Goal: Find specific page/section: Find specific page/section

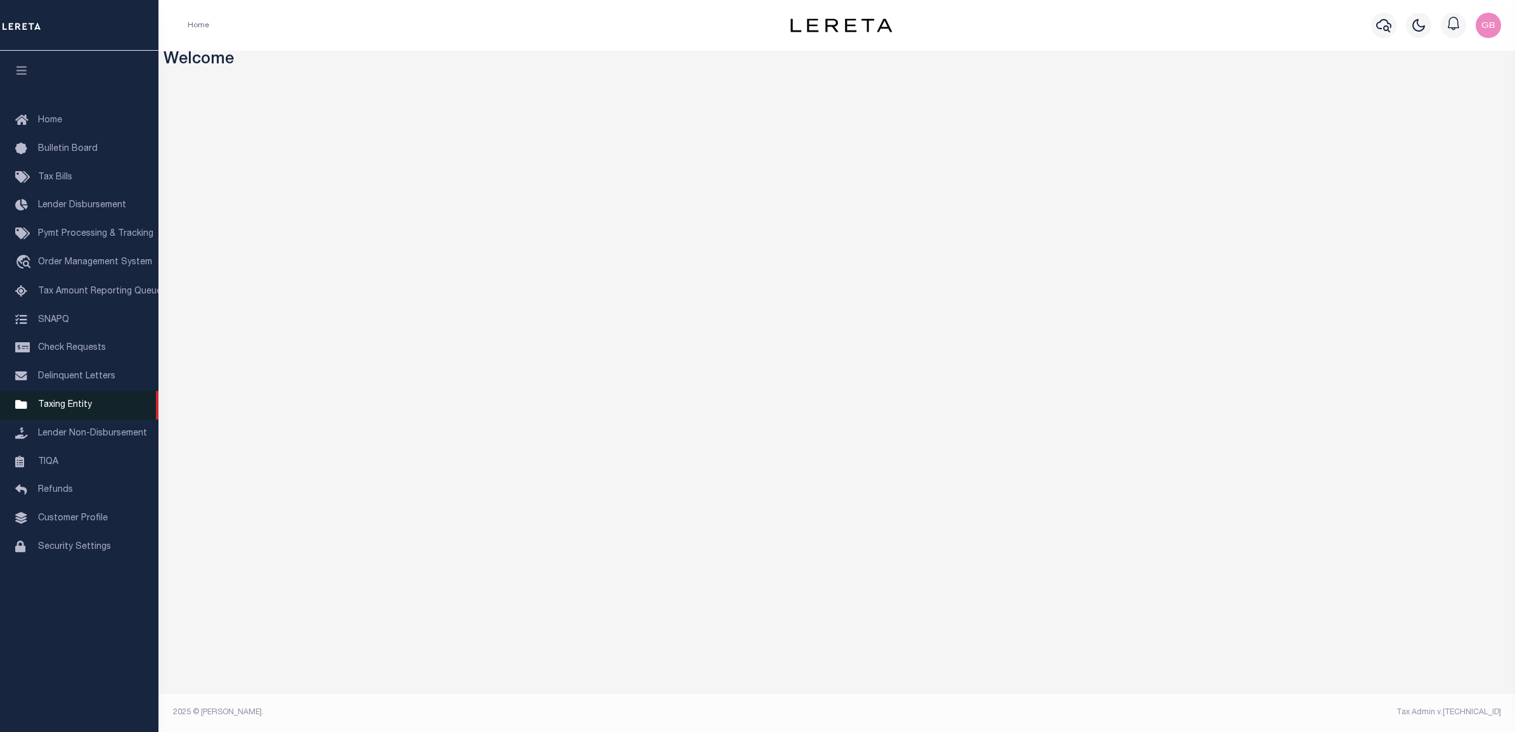
click at [67, 410] on span "Taxing Entity" at bounding box center [65, 405] width 54 height 9
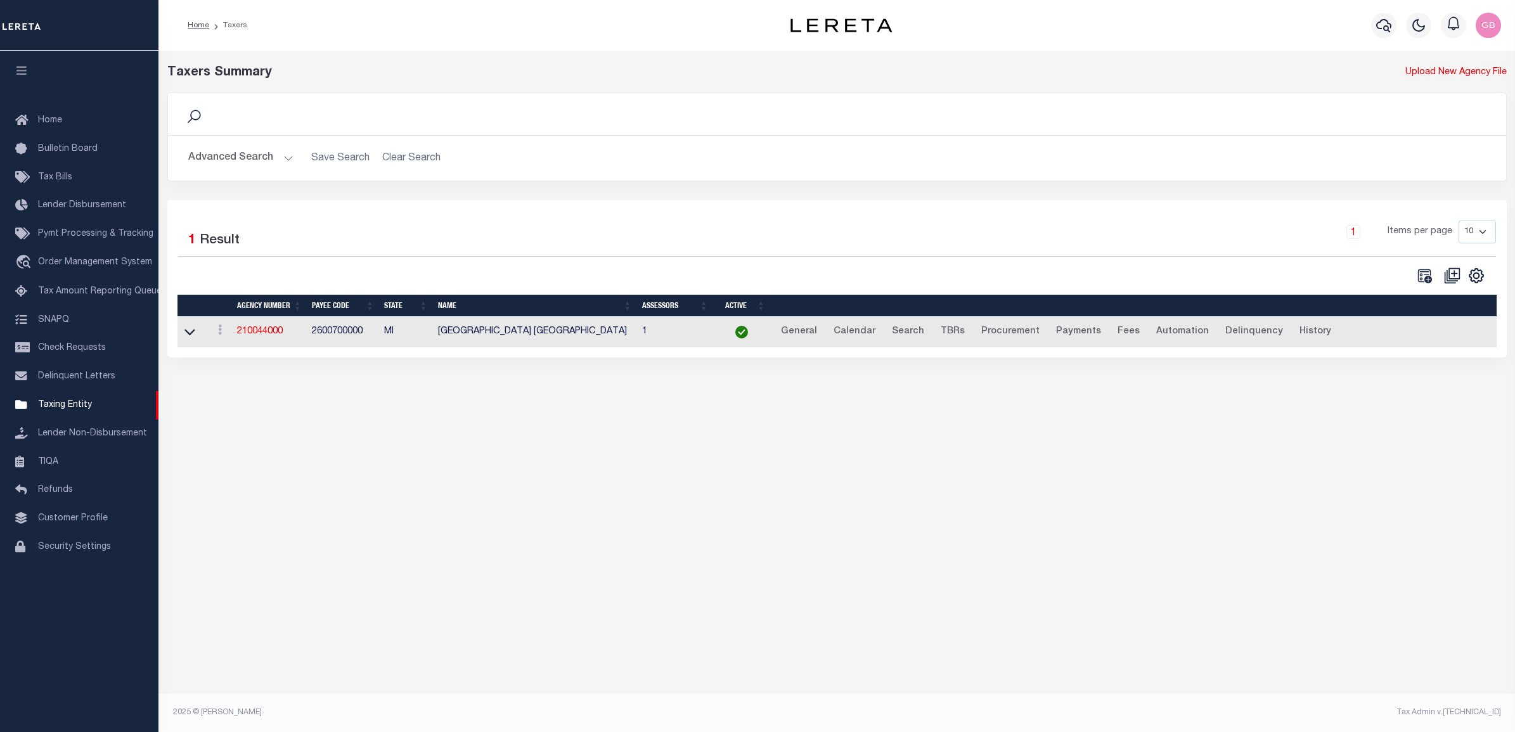
click at [263, 156] on button "Advanced Search" at bounding box center [240, 158] width 105 height 25
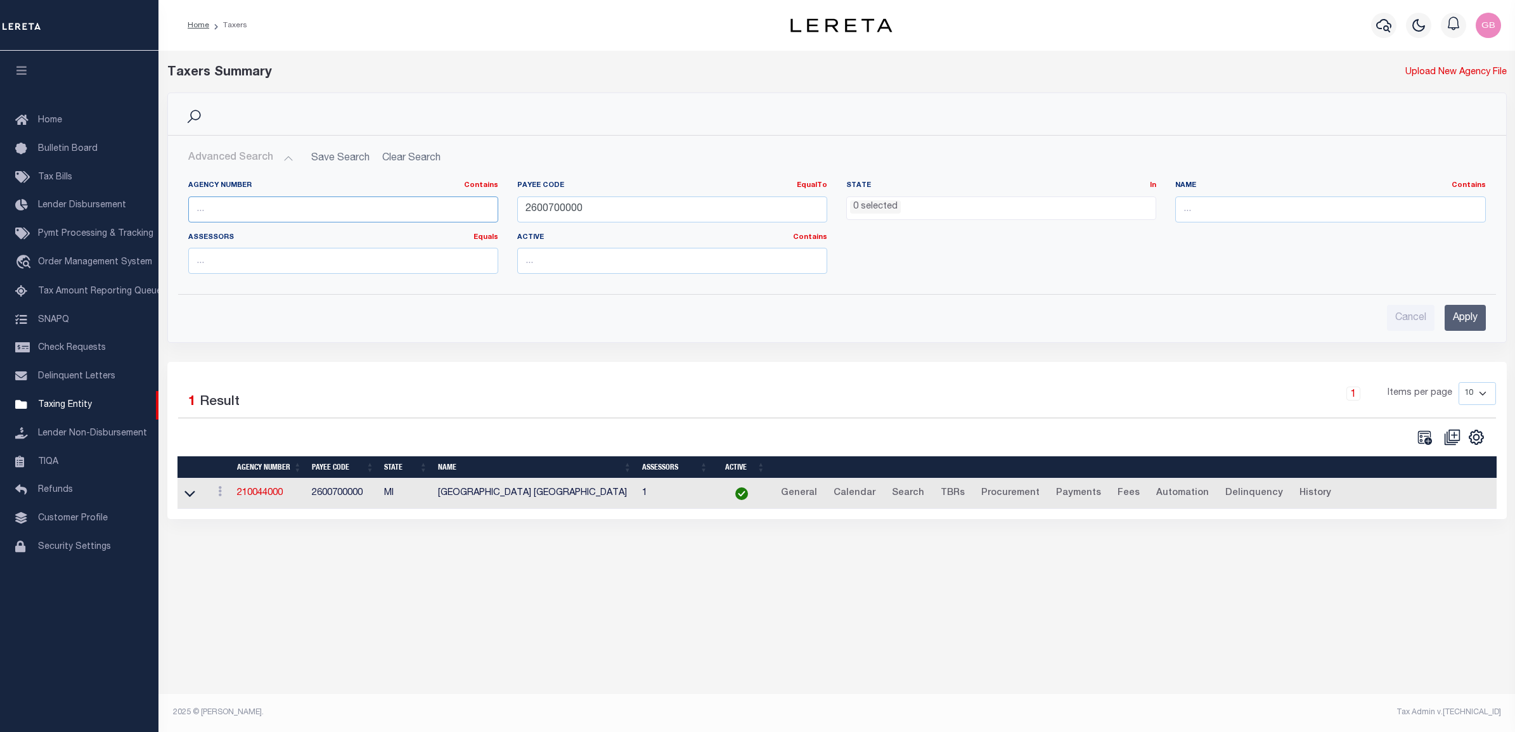
click at [311, 205] on input "text" at bounding box center [343, 210] width 310 height 26
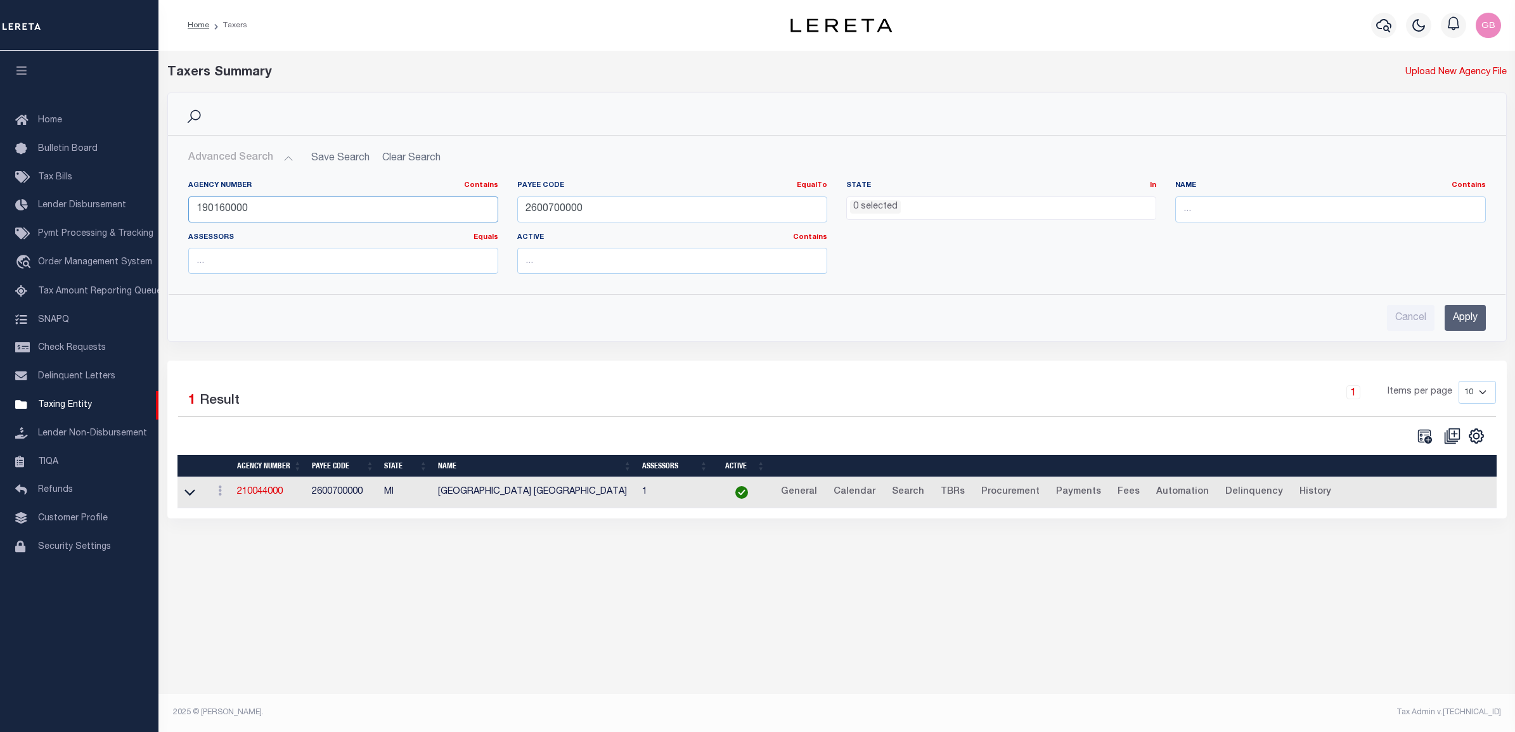
type input "190160000"
click at [1461, 318] on input "Apply" at bounding box center [1465, 318] width 41 height 26
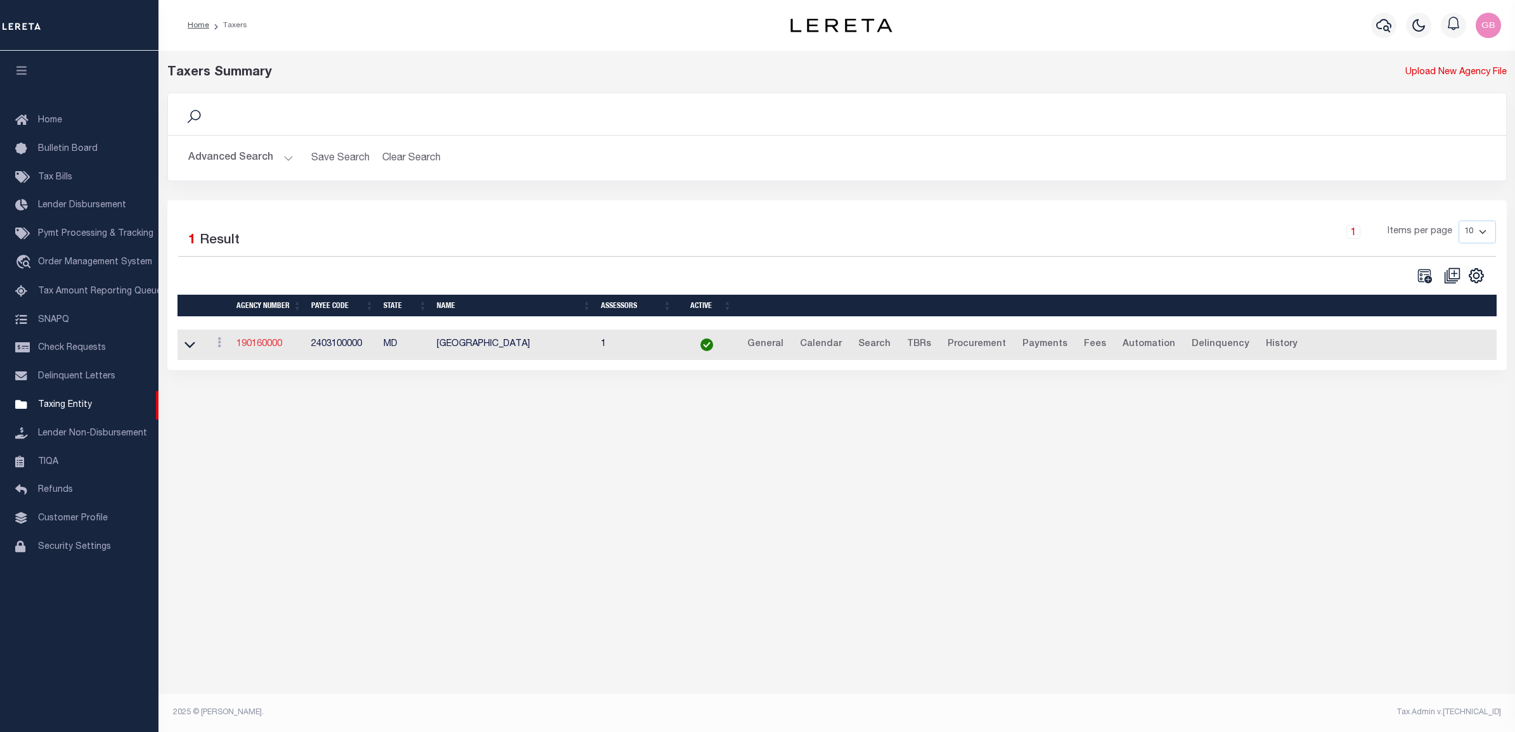
click at [245, 345] on link "190160000" at bounding box center [259, 344] width 46 height 9
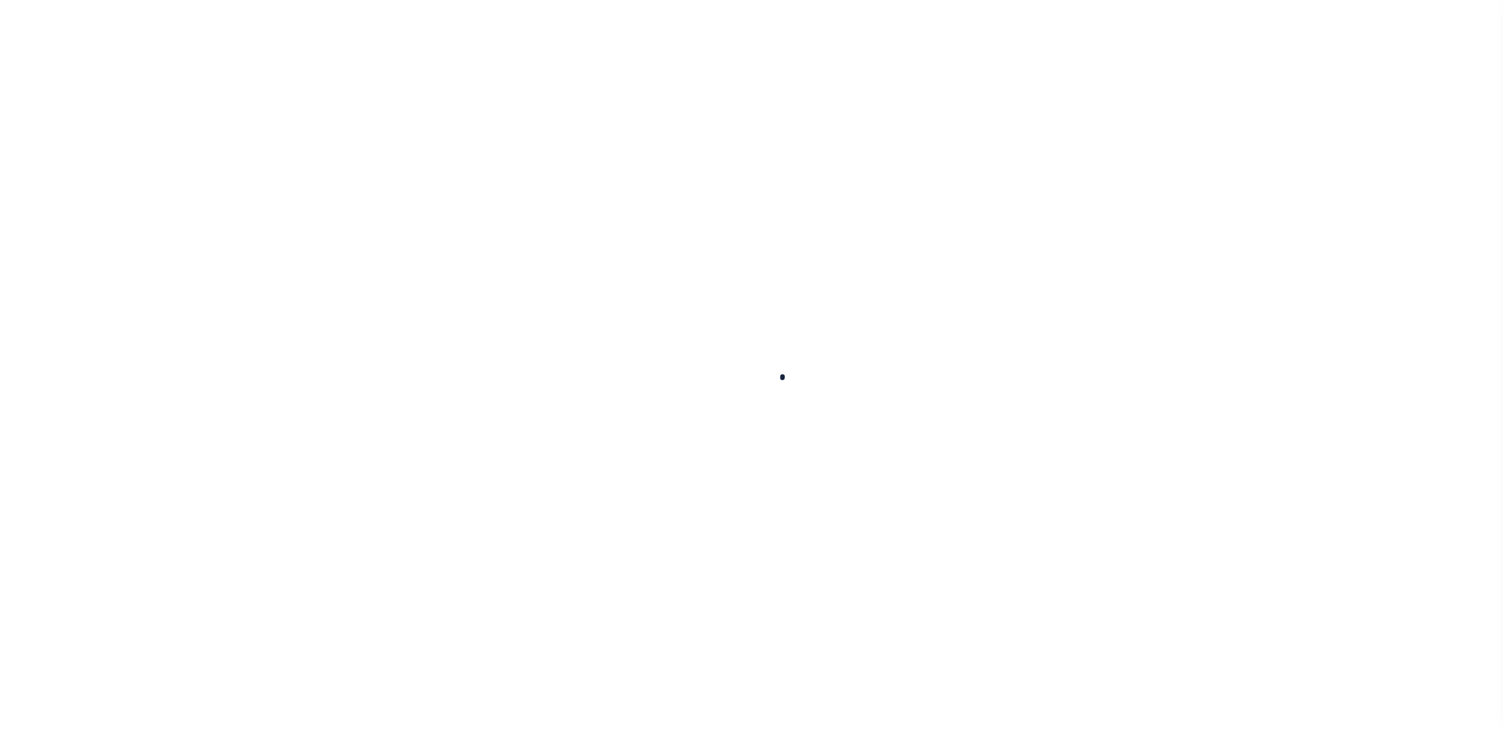
select select
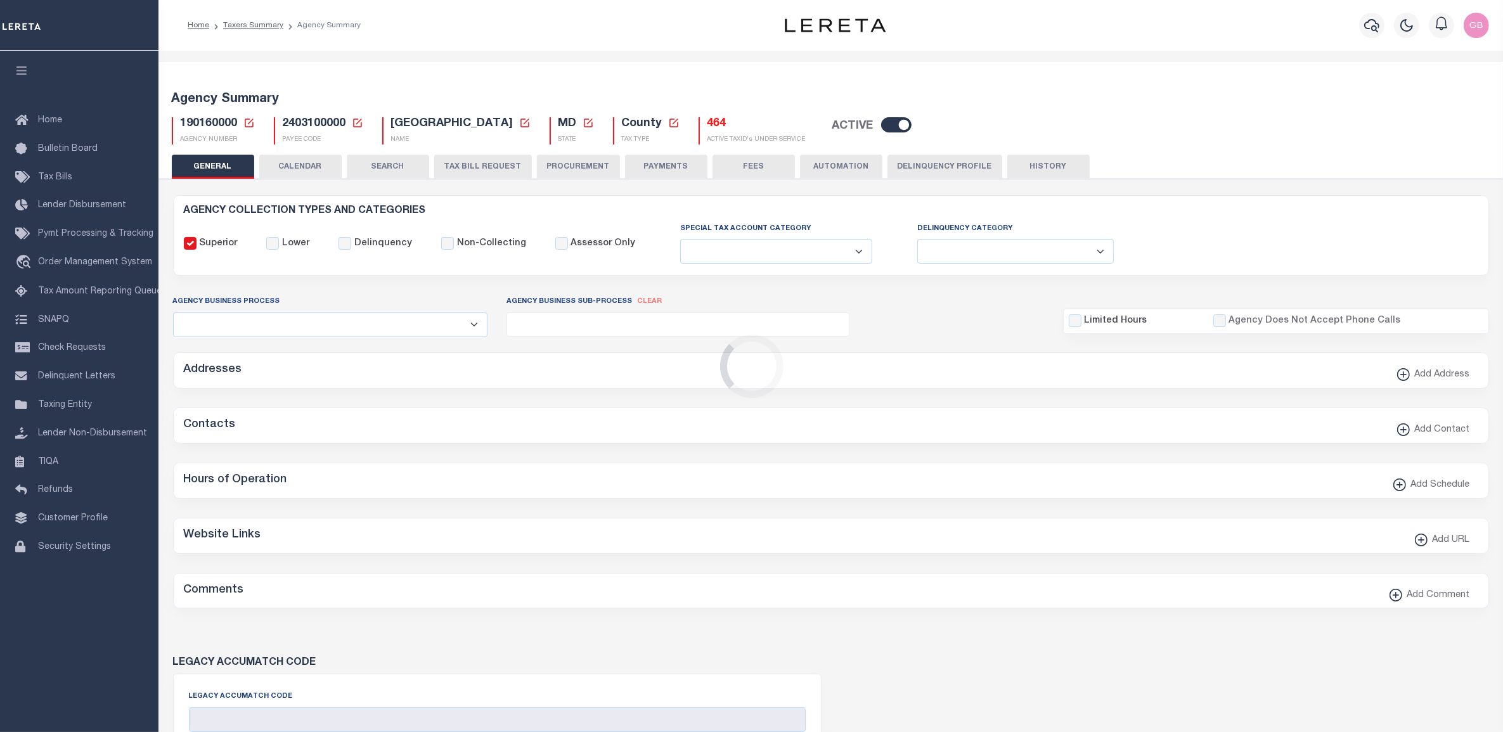
checkbox input "false"
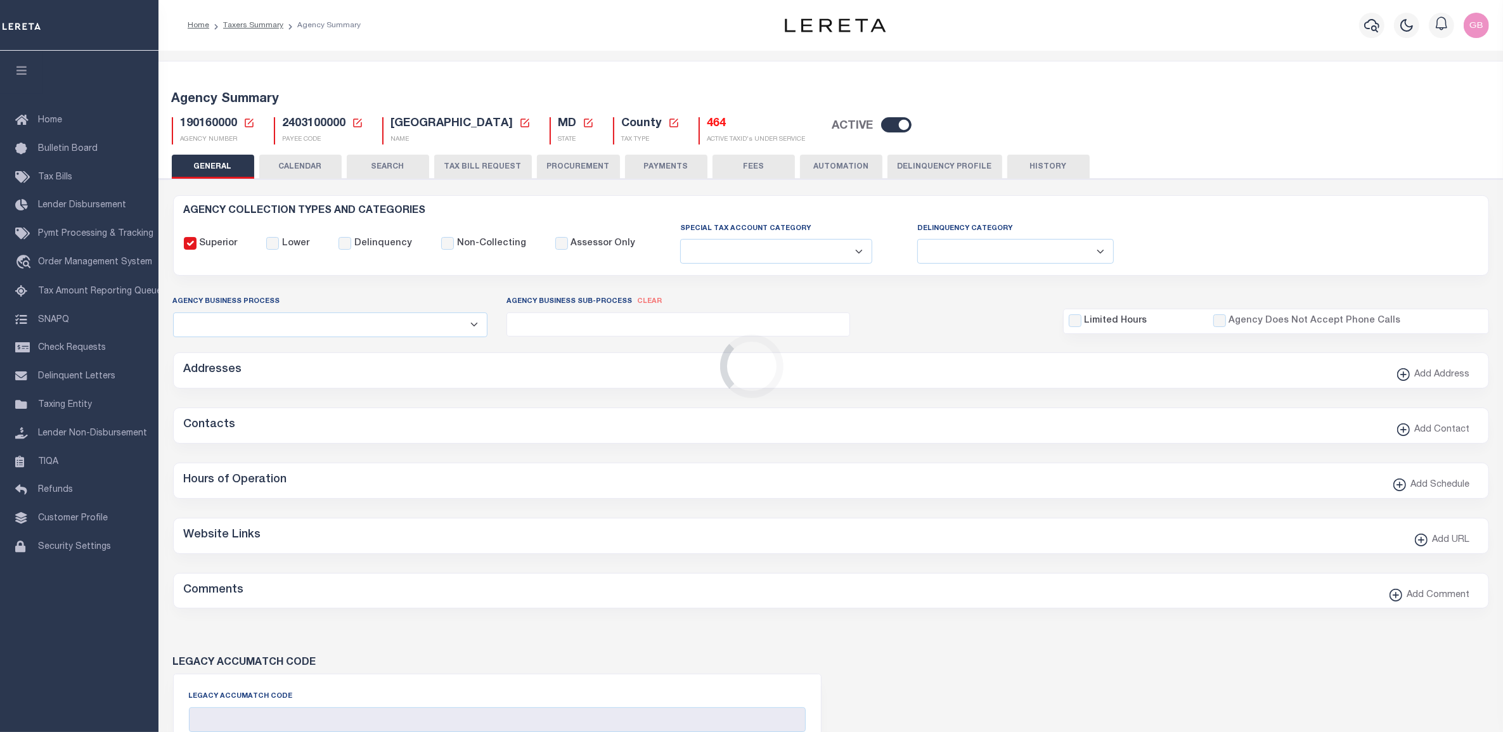
type input "2403100000"
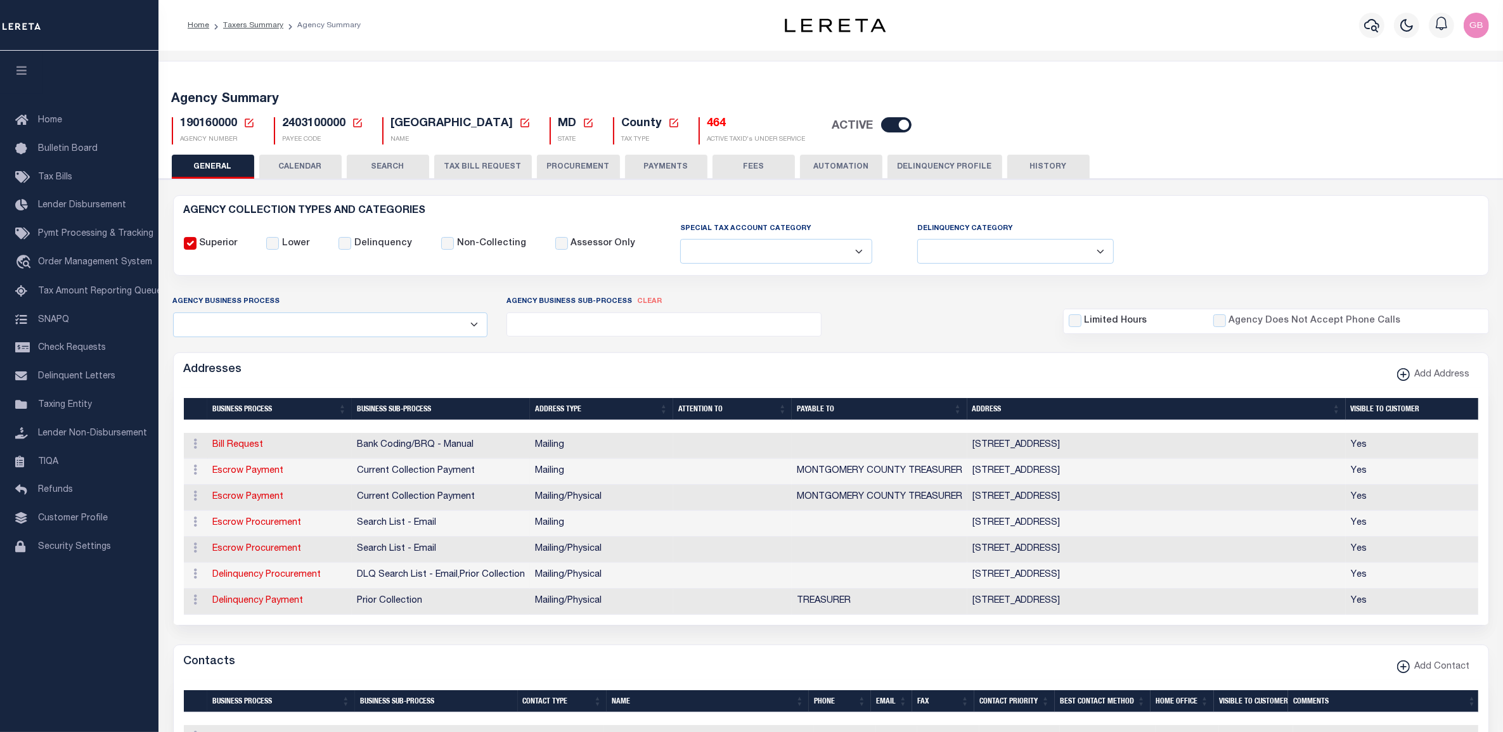
drag, startPoint x: 805, startPoint y: 178, endPoint x: 396, endPoint y: 198, distance: 409.4
click at [805, 178] on button "AUTOMATION" at bounding box center [841, 167] width 82 height 24
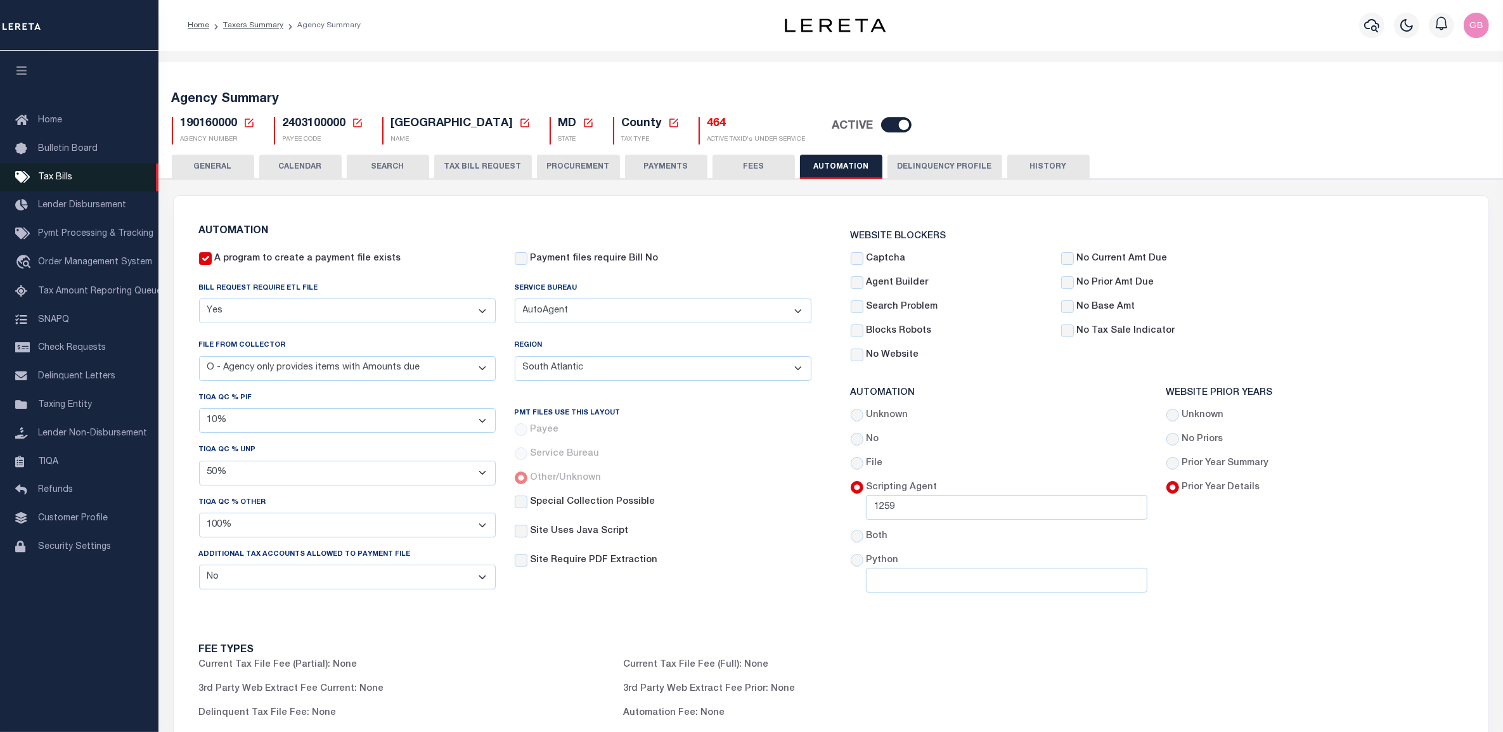
click at [223, 163] on button "GENERAL" at bounding box center [213, 167] width 82 height 24
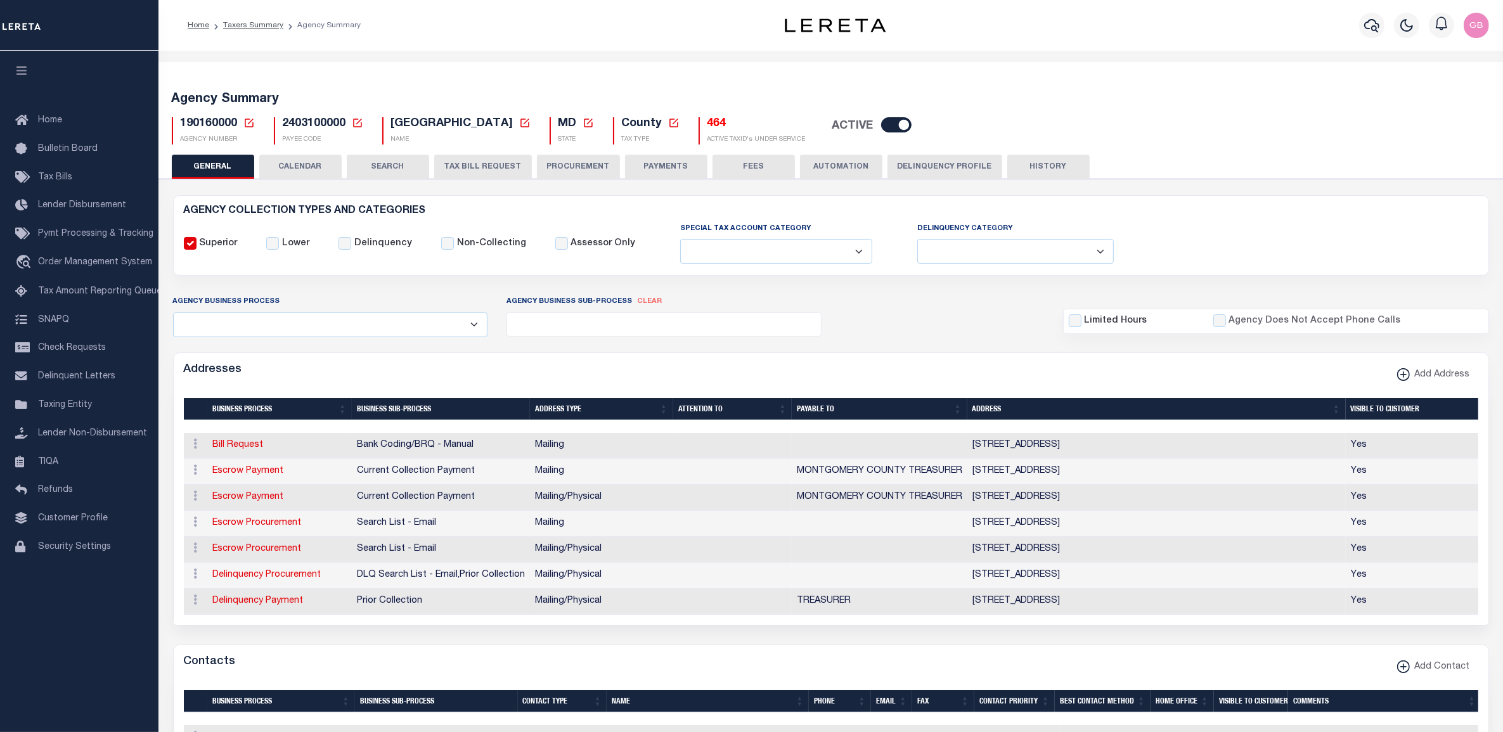
drag, startPoint x: 1113, startPoint y: 523, endPoint x: 1071, endPoint y: 531, distance: 42.5
click at [1113, 523] on td "PO BOX 824845 , PHILADELPHIA, PA, 19182" at bounding box center [1156, 524] width 378 height 26
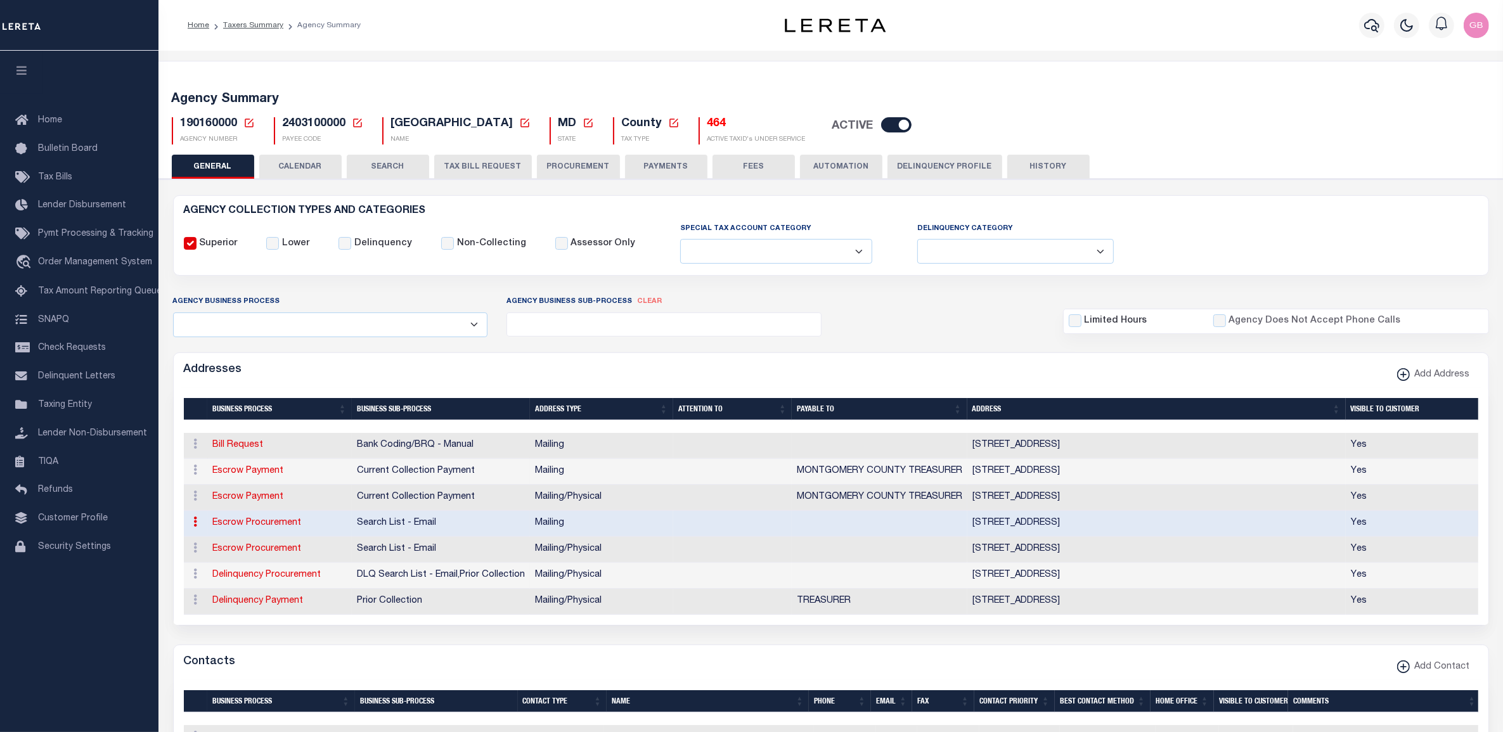
drag, startPoint x: 972, startPoint y: 496, endPoint x: 1294, endPoint y: 493, distance: 322.7
click at [1294, 493] on td "27 COURT HOUSE SQUARE SUITE 200 , ROCKVILLE, MD, 20850" at bounding box center [1156, 498] width 378 height 26
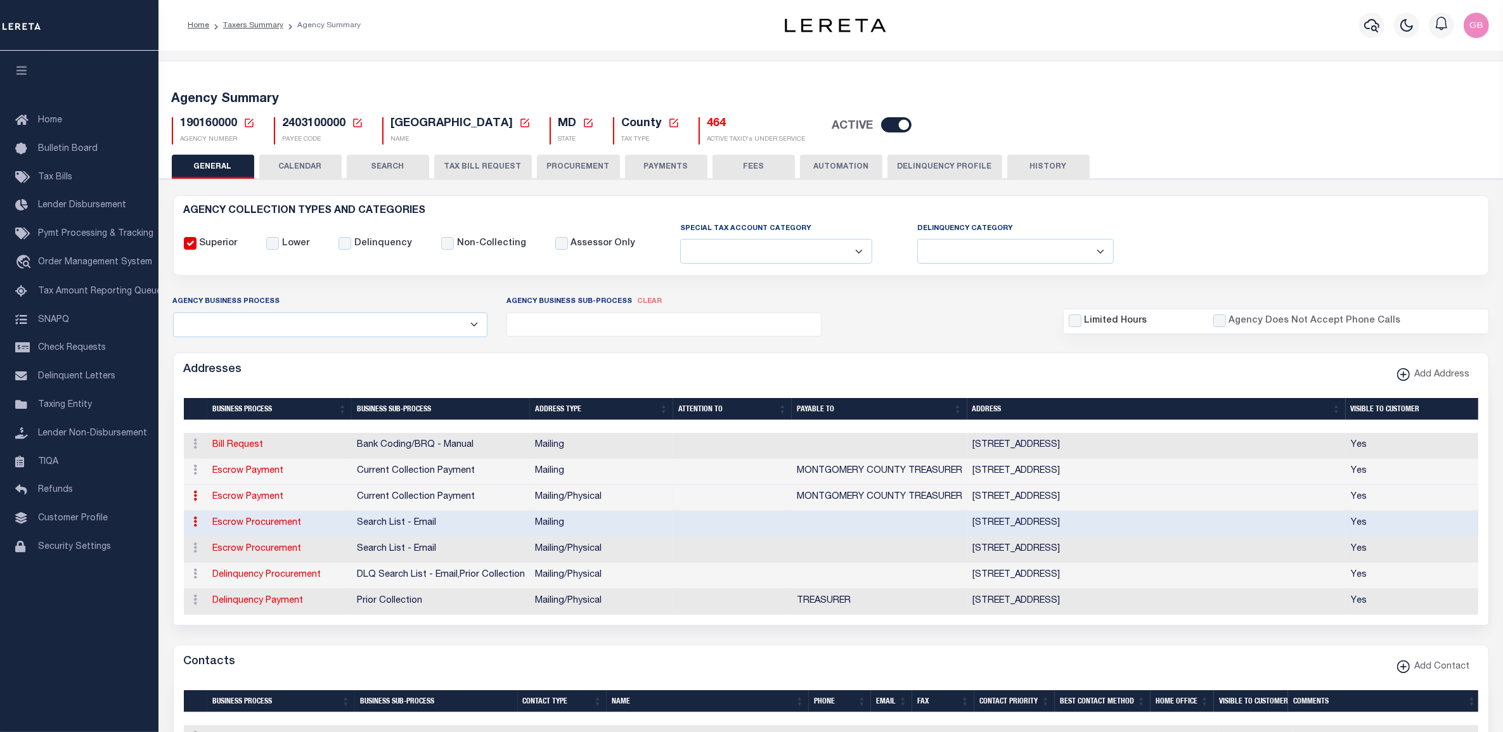
copy td "27 COURT HOUSE SQUARE SUITE 200 , ROCKVILLE, MD, 20850"
click at [252, 124] on icon at bounding box center [248, 122] width 11 height 11
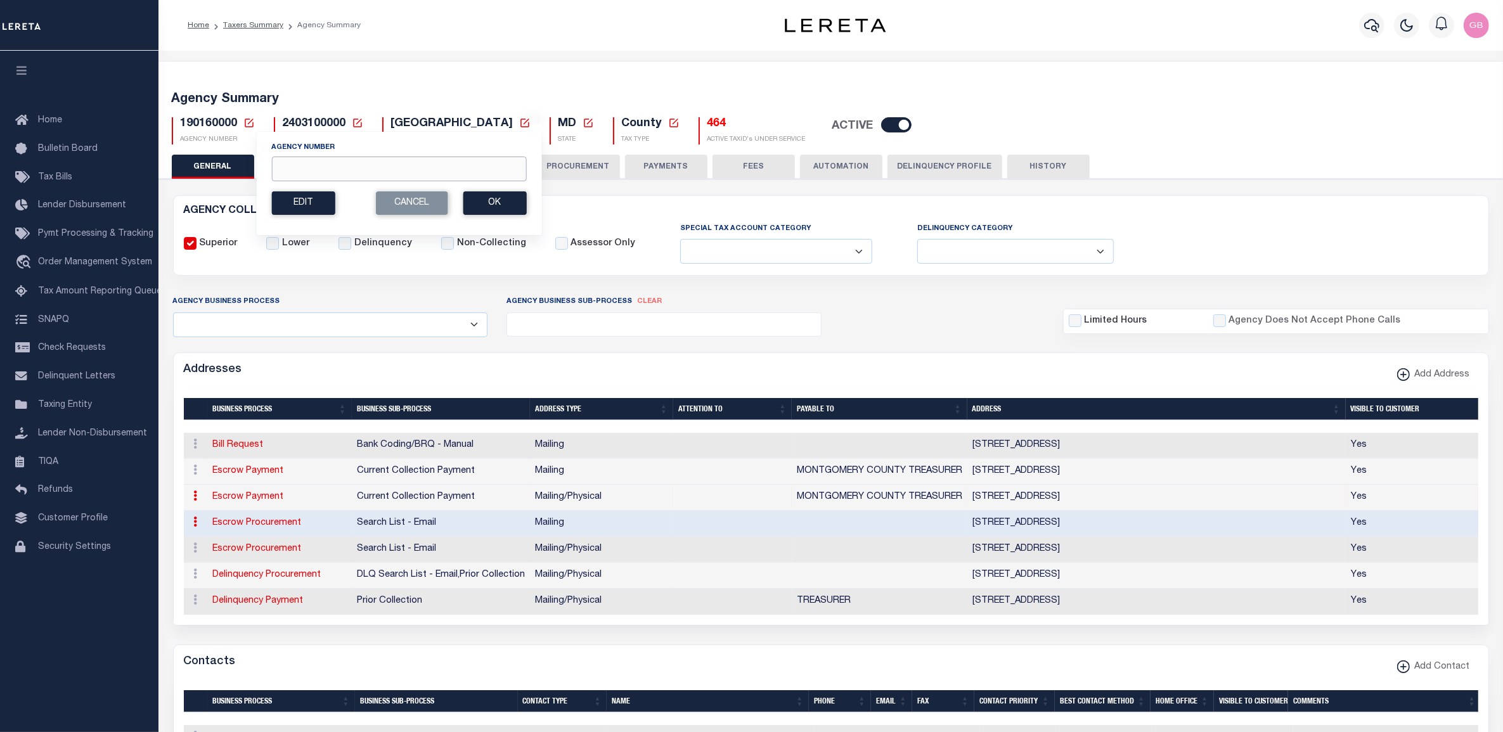
drag, startPoint x: 309, startPoint y: 176, endPoint x: 302, endPoint y: 162, distance: 15.6
click at [311, 172] on input "Agency Number" at bounding box center [398, 169] width 255 height 25
click at [322, 168] on input "01" at bounding box center [398, 169] width 255 height 25
type input "010010000"
click at [509, 200] on button "Ok" at bounding box center [494, 202] width 63 height 23
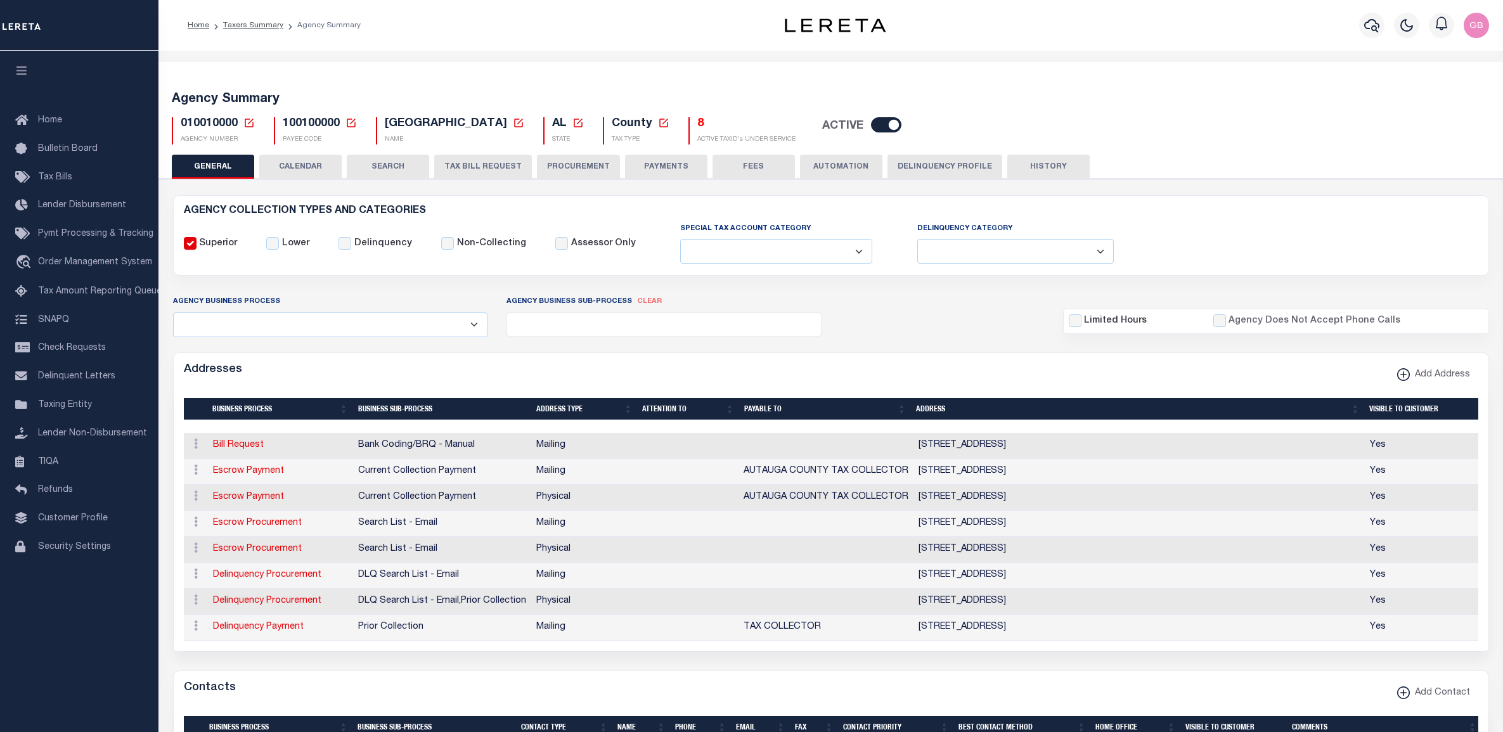
select select
drag, startPoint x: 208, startPoint y: 501, endPoint x: 1220, endPoint y: 490, distance: 1012.4
click at [1221, 490] on tr "ACTIONS Edit Address Delete Address Escrow Payment Current Collection Payment P…" at bounding box center [832, 498] width 1296 height 26
drag, startPoint x: 1220, startPoint y: 490, endPoint x: 1243, endPoint y: 502, distance: 25.8
click at [1243, 502] on td "[STREET_ADDRESS]" at bounding box center [1138, 498] width 451 height 26
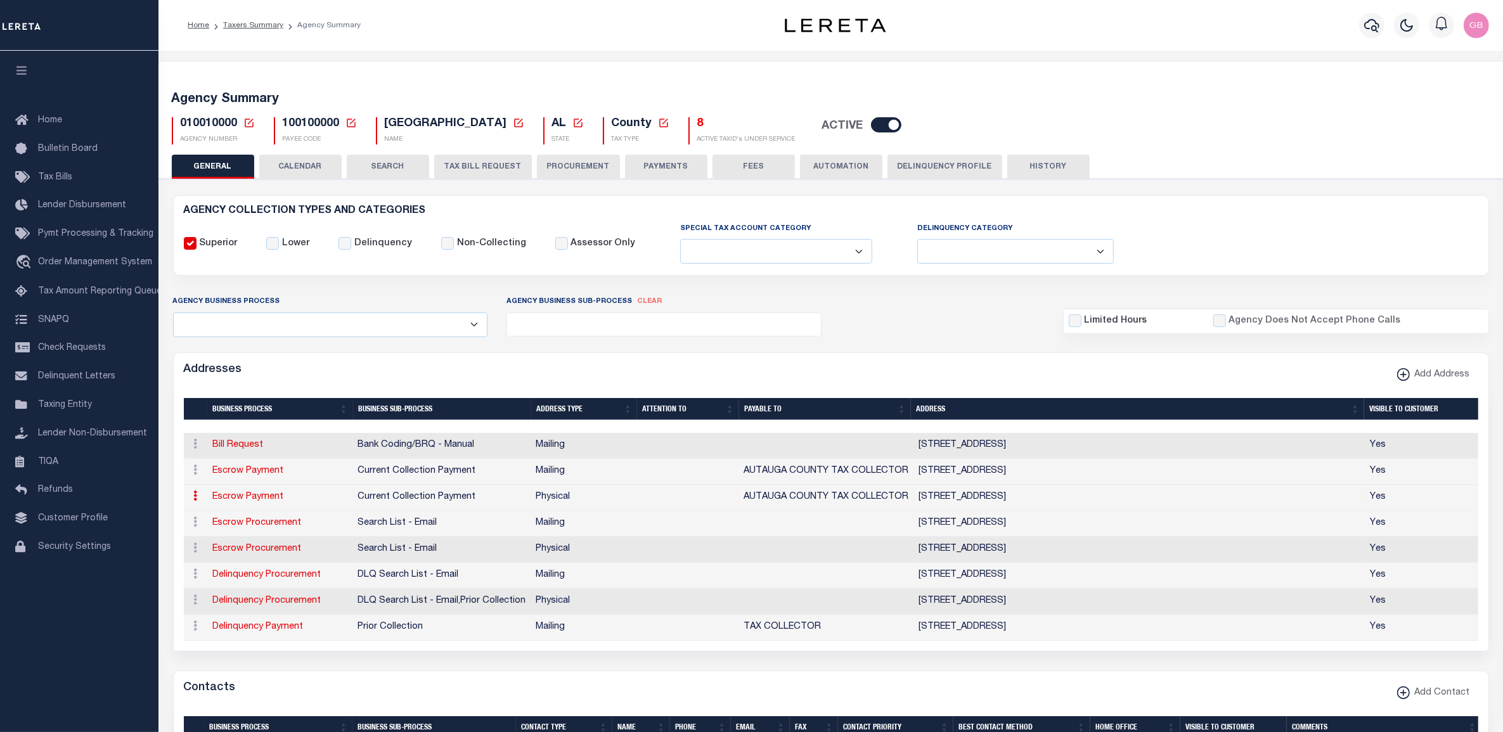
drag, startPoint x: 948, startPoint y: 500, endPoint x: 1211, endPoint y: 509, distance: 263.9
click at [1211, 509] on td "[STREET_ADDRESS]" at bounding box center [1138, 498] width 451 height 26
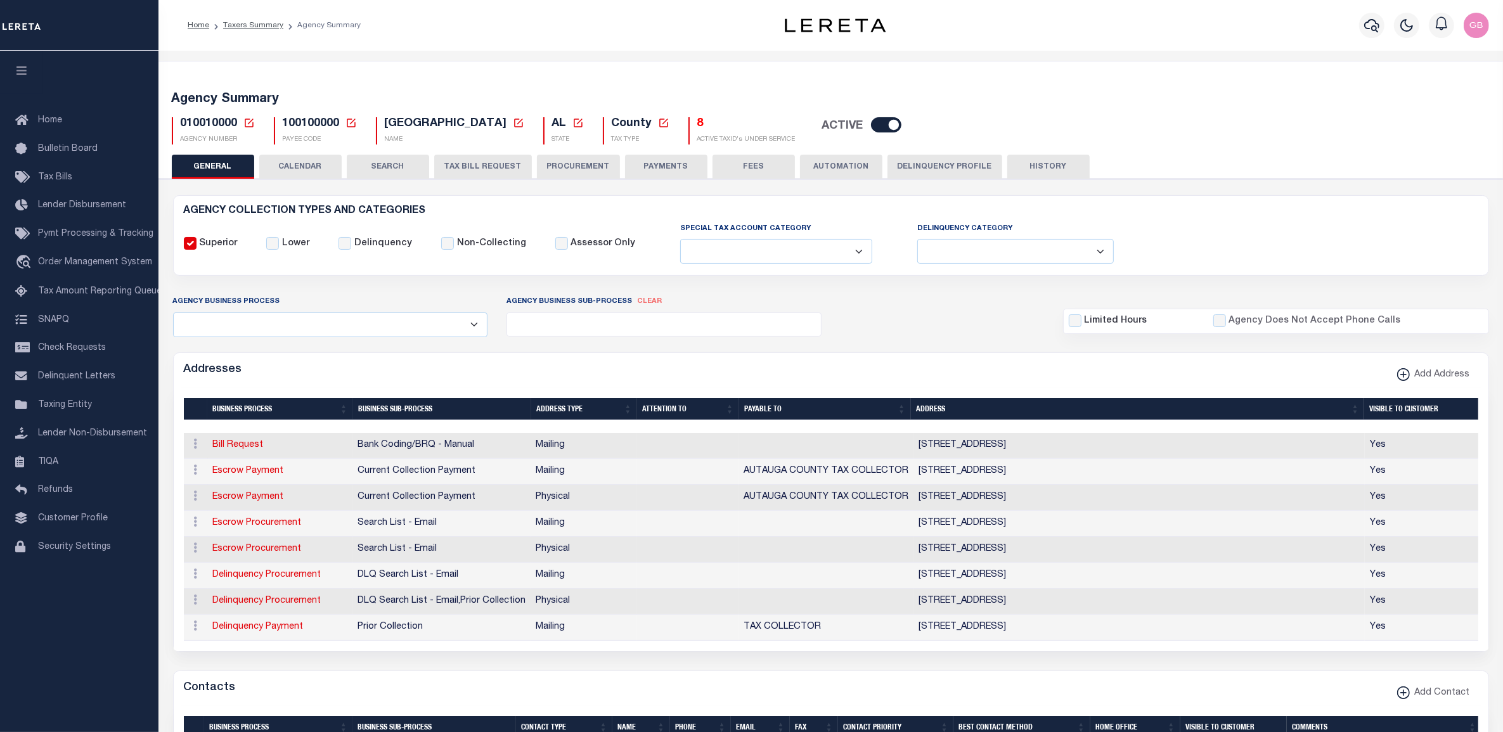
drag, startPoint x: 1211, startPoint y: 509, endPoint x: 1163, endPoint y: 499, distance: 48.6
copy td "[STREET_ADDRESS]"
